Goal: Task Accomplishment & Management: Complete application form

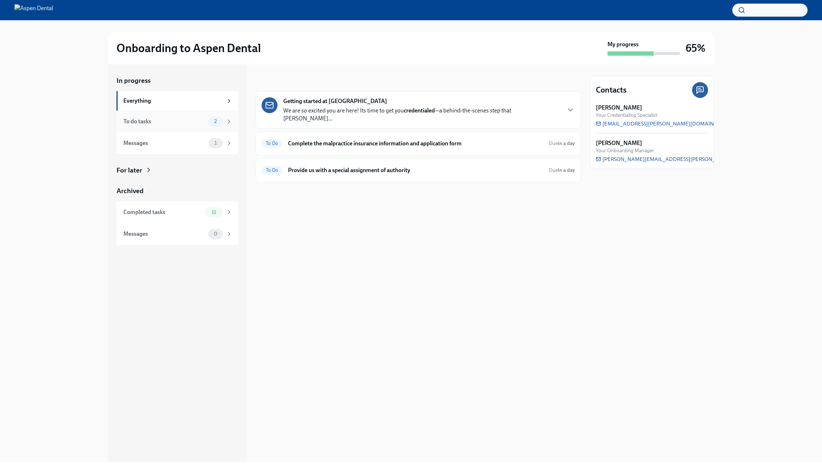
click at [193, 128] on div "To do tasks 2" at bounding box center [178, 122] width 122 height 22
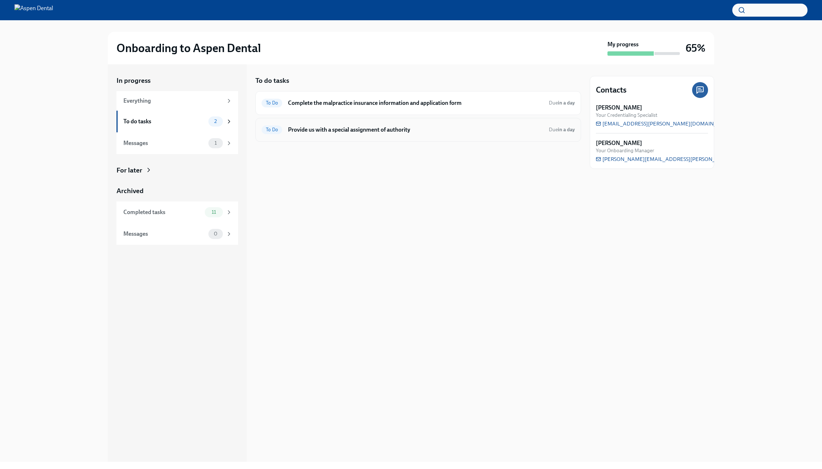
click at [339, 132] on h6 "Provide us with a special assignment of authority" at bounding box center [415, 130] width 255 height 8
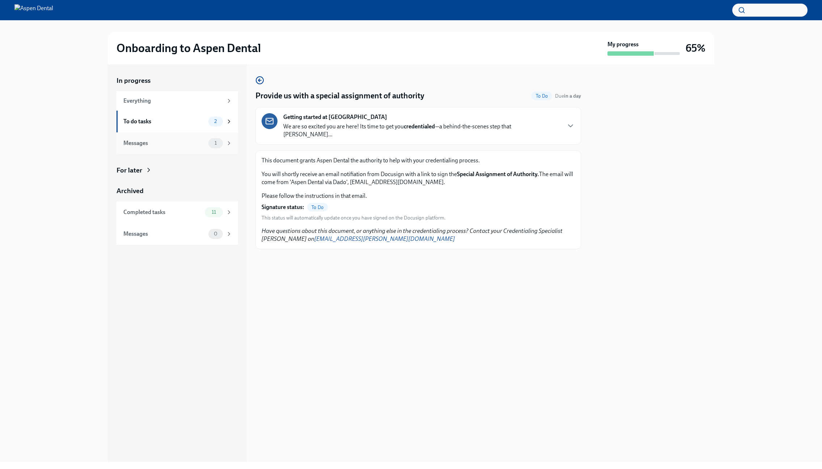
click at [203, 146] on div "Messages" at bounding box center [164, 143] width 82 height 8
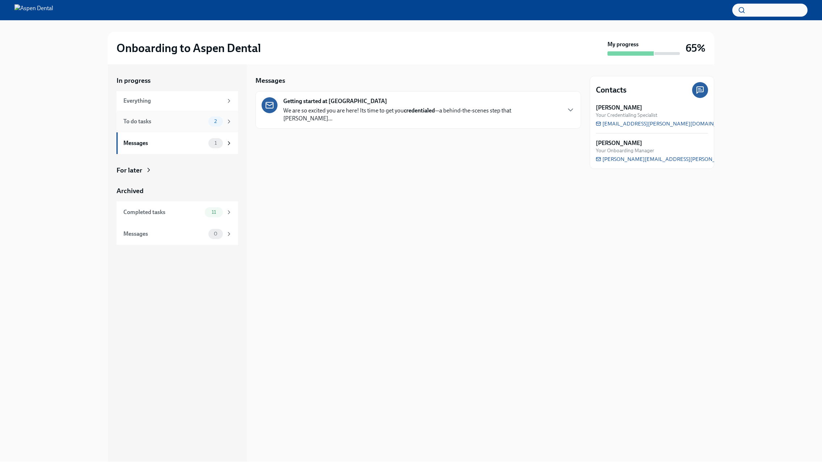
click at [169, 123] on div "To do tasks" at bounding box center [164, 122] width 82 height 8
